Goal: Navigation & Orientation: Find specific page/section

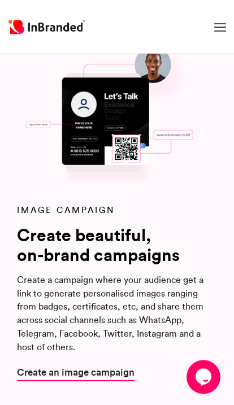
scroll to position [1366, 0]
click at [118, 365] on span "Create an image campaign" at bounding box center [75, 372] width 117 height 14
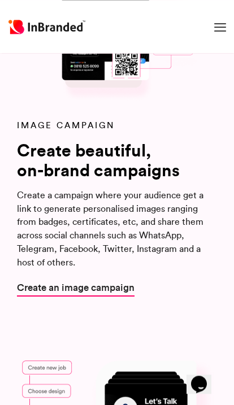
scroll to position [1451, 0]
click at [110, 281] on span "Create an image campaign" at bounding box center [75, 287] width 117 height 14
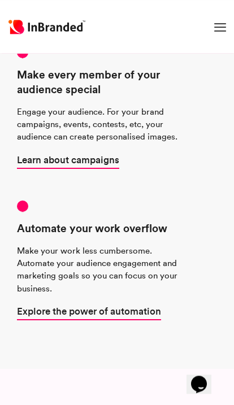
scroll to position [854, 0]
click at [62, 160] on span "Learn about campaigns" at bounding box center [68, 160] width 102 height 14
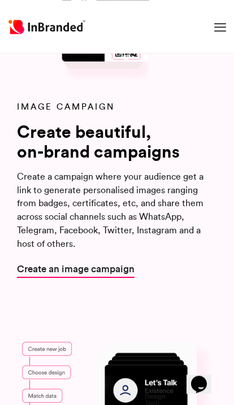
scroll to position [1470, 0]
click at [113, 262] on span "Create an image campaign" at bounding box center [75, 269] width 117 height 14
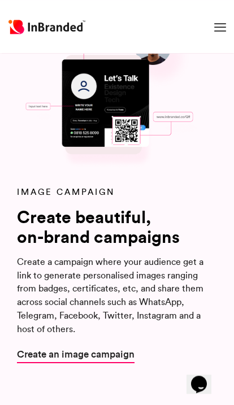
scroll to position [1384, 0]
click at [121, 352] on span "Create an image campaign" at bounding box center [75, 354] width 117 height 14
